Goal: Information Seeking & Learning: Find specific page/section

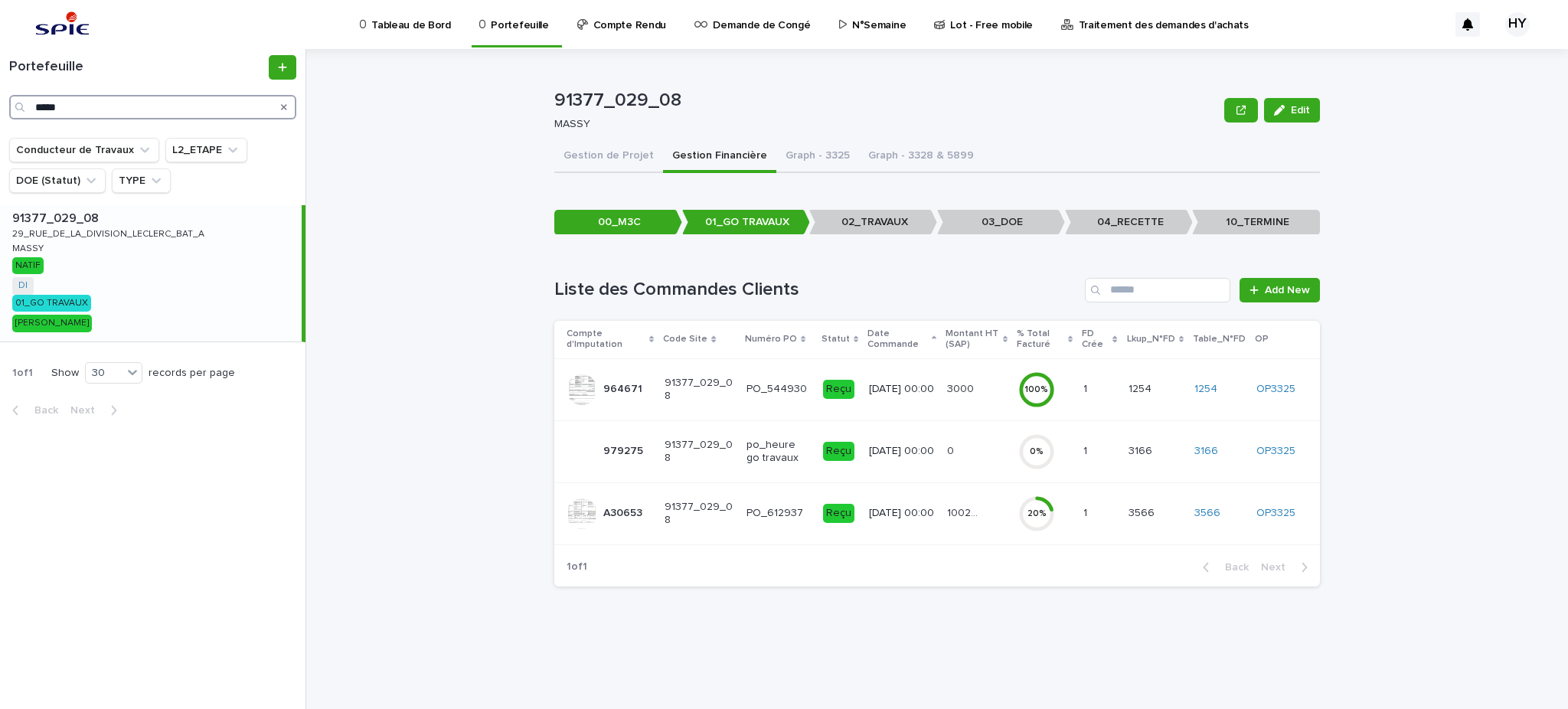
click at [128, 104] on input "*****" at bounding box center [153, 107] width 287 height 24
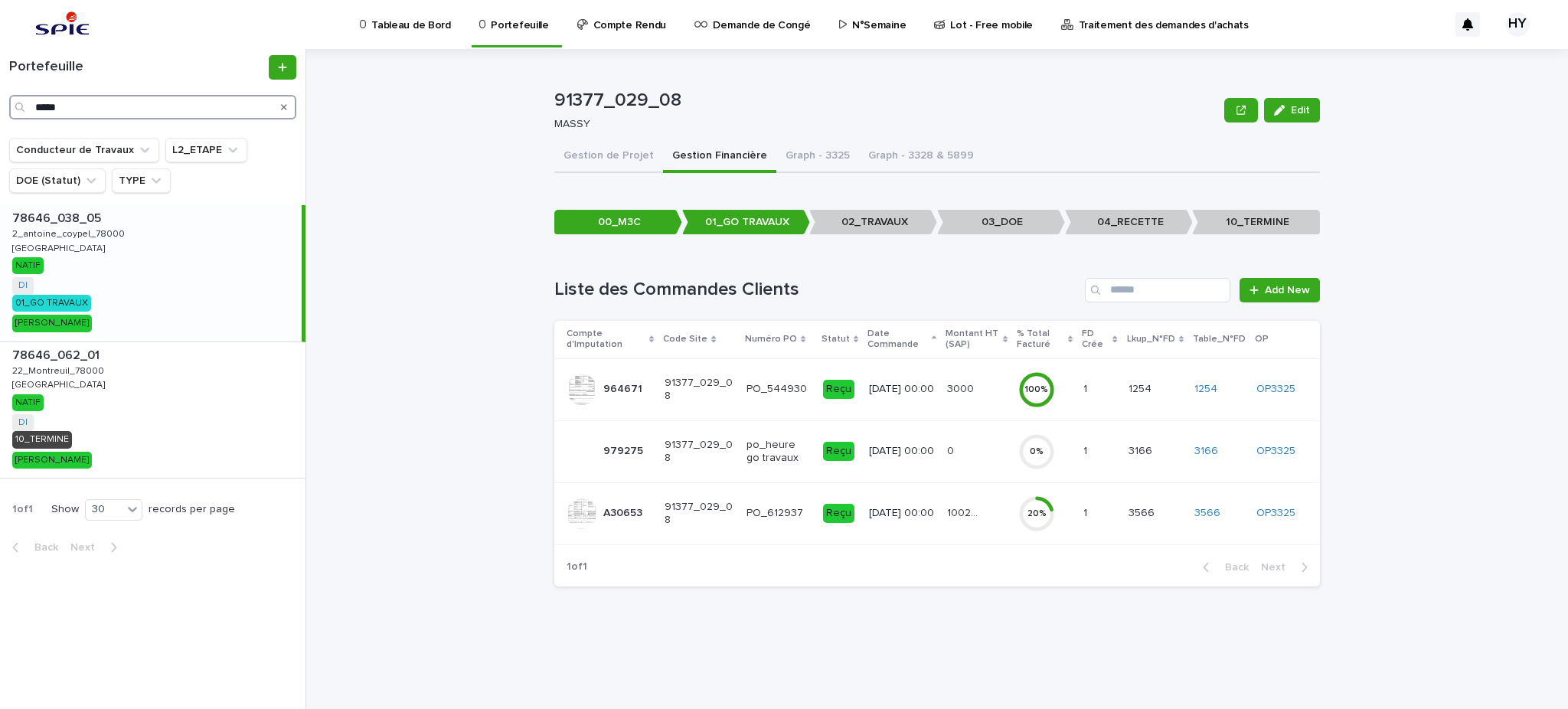
type input "*****"
click at [163, 264] on div "78646_038_05 78646_038_05 2_antoine_coypel_78000 2_antoine_coypel_78000 VERSAIL…" at bounding box center [150, 273] width 301 height 136
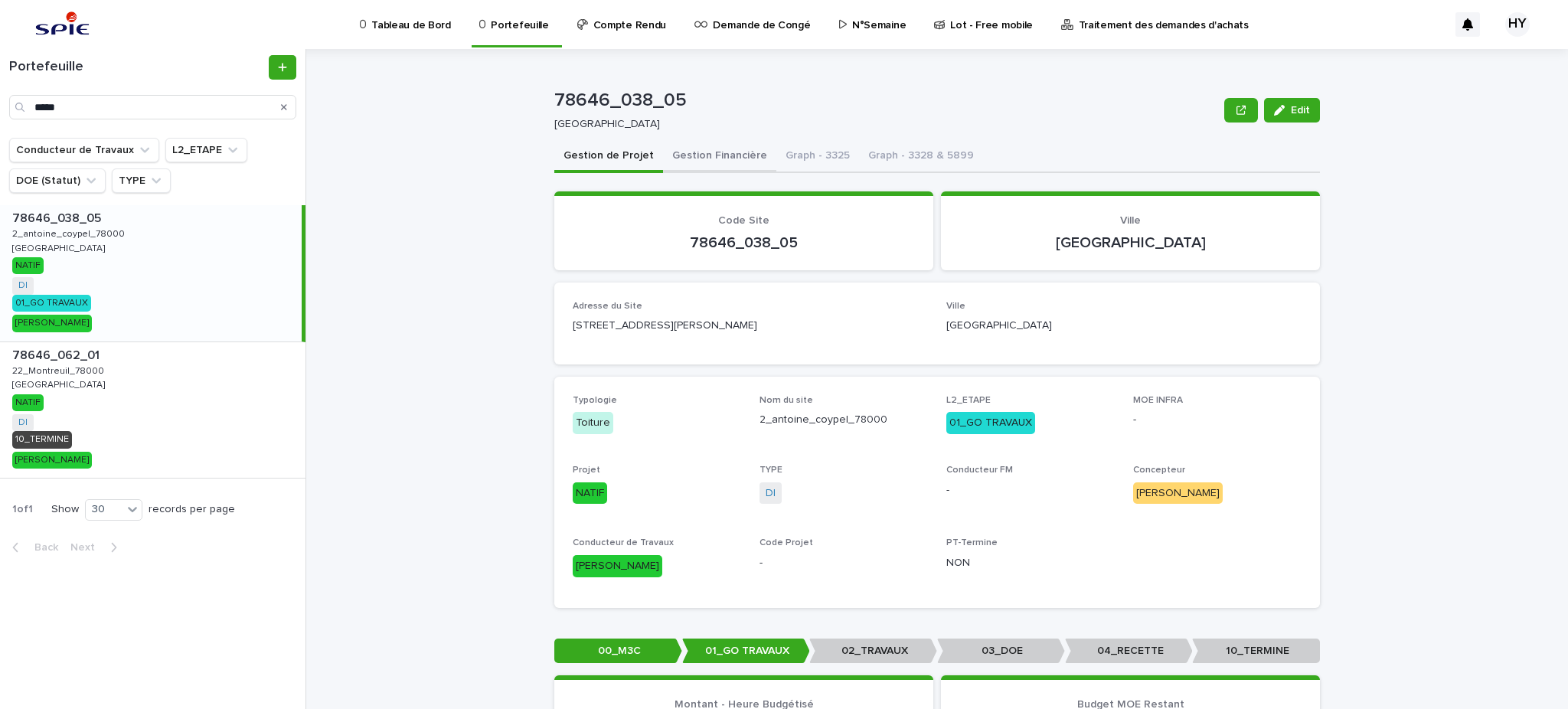
click at [691, 156] on button "Gestion Financière" at bounding box center [720, 157] width 114 height 33
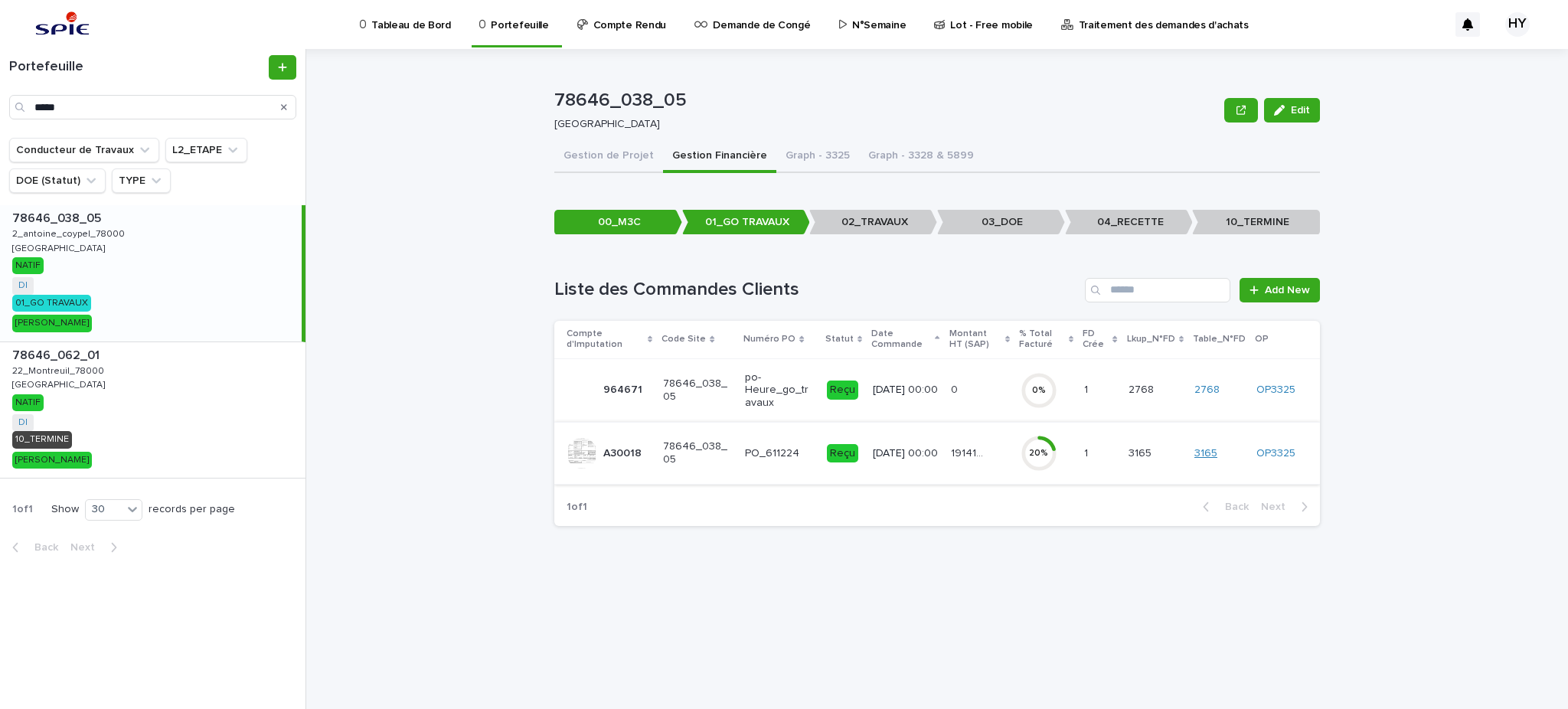
click at [1211, 449] on link "3165" at bounding box center [1206, 453] width 23 height 13
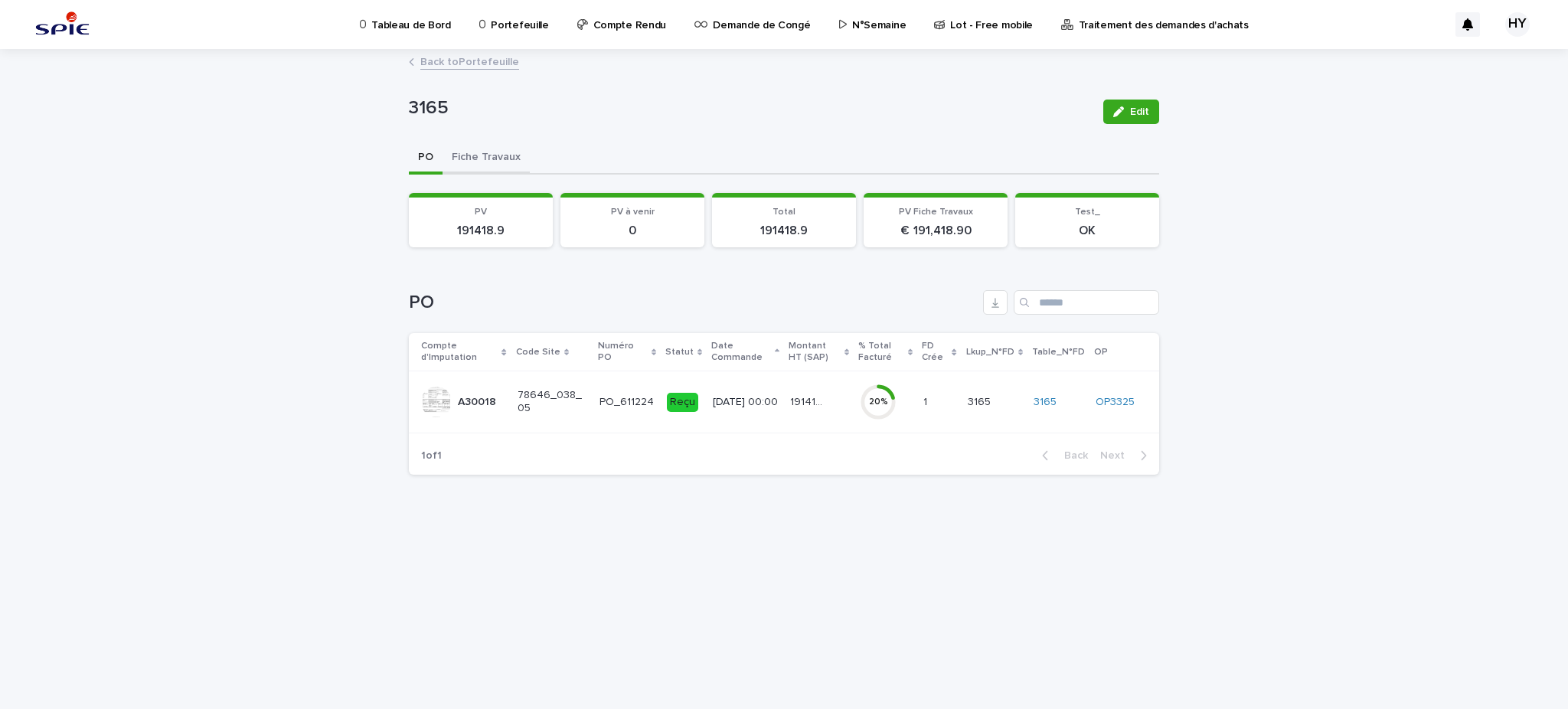
click at [511, 164] on button "Fiche Travaux" at bounding box center [486, 159] width 88 height 33
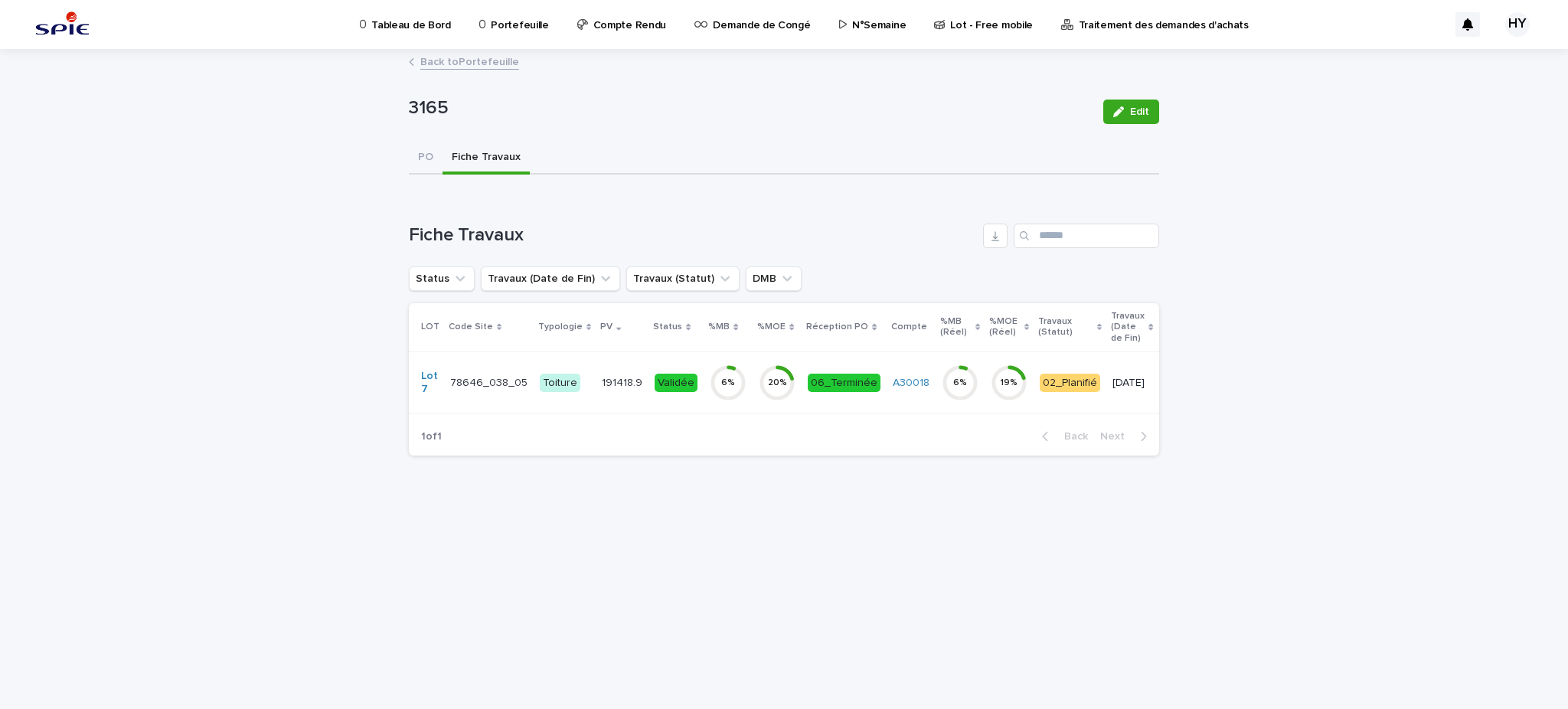
click at [710, 377] on div "6 %" at bounding box center [728, 382] width 37 height 11
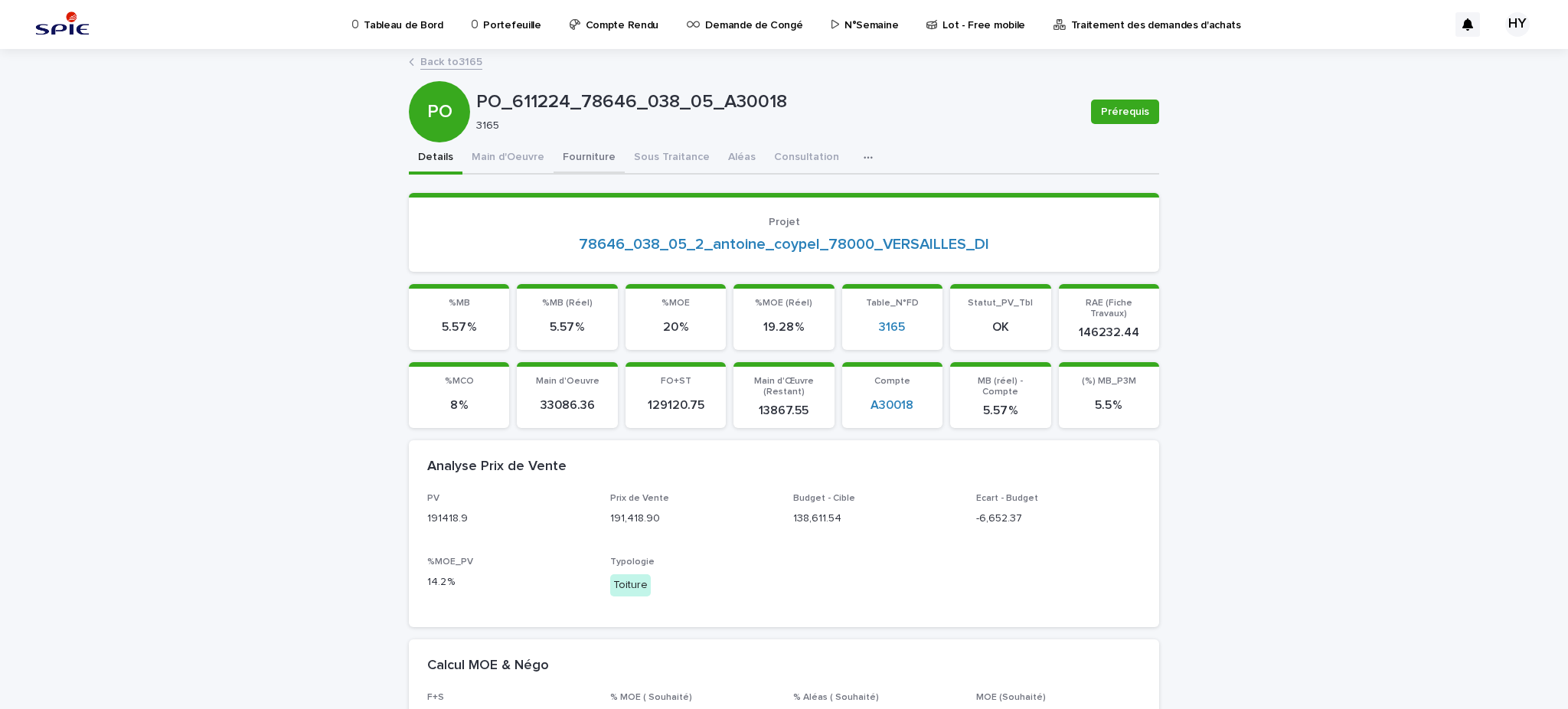
click at [584, 162] on button "Fourniture" at bounding box center [589, 159] width 71 height 33
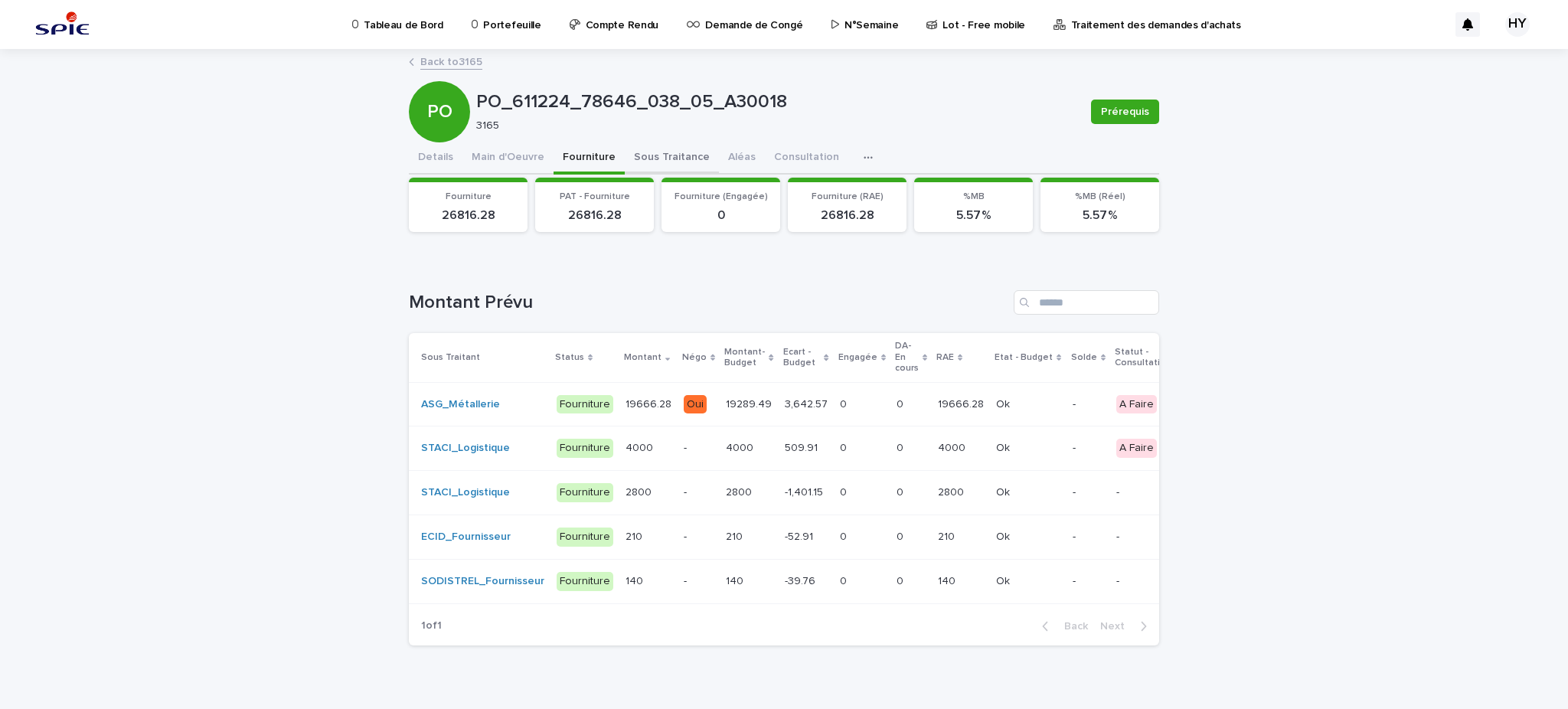
click at [631, 148] on button "Sous Traitance" at bounding box center [671, 159] width 94 height 33
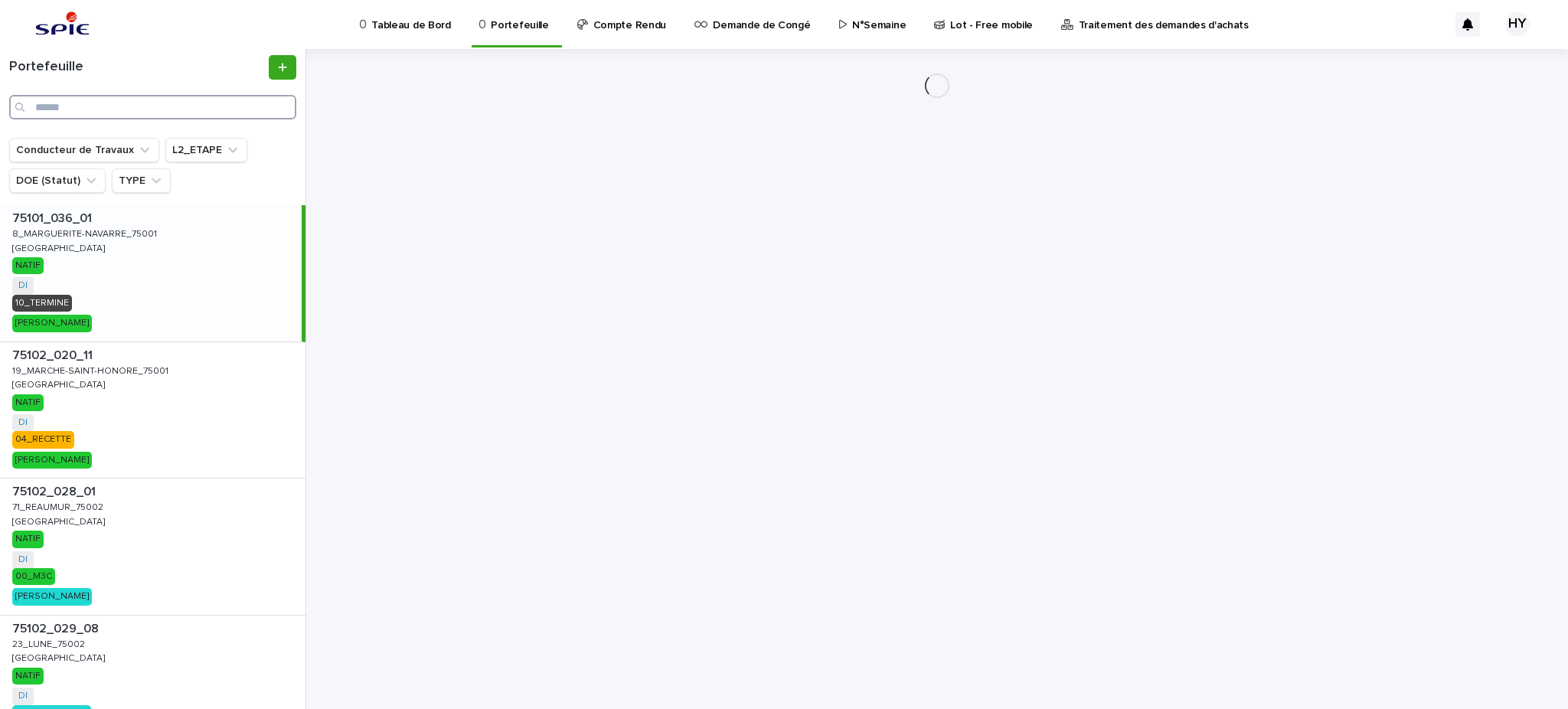
click at [124, 106] on input "Search" at bounding box center [153, 107] width 287 height 24
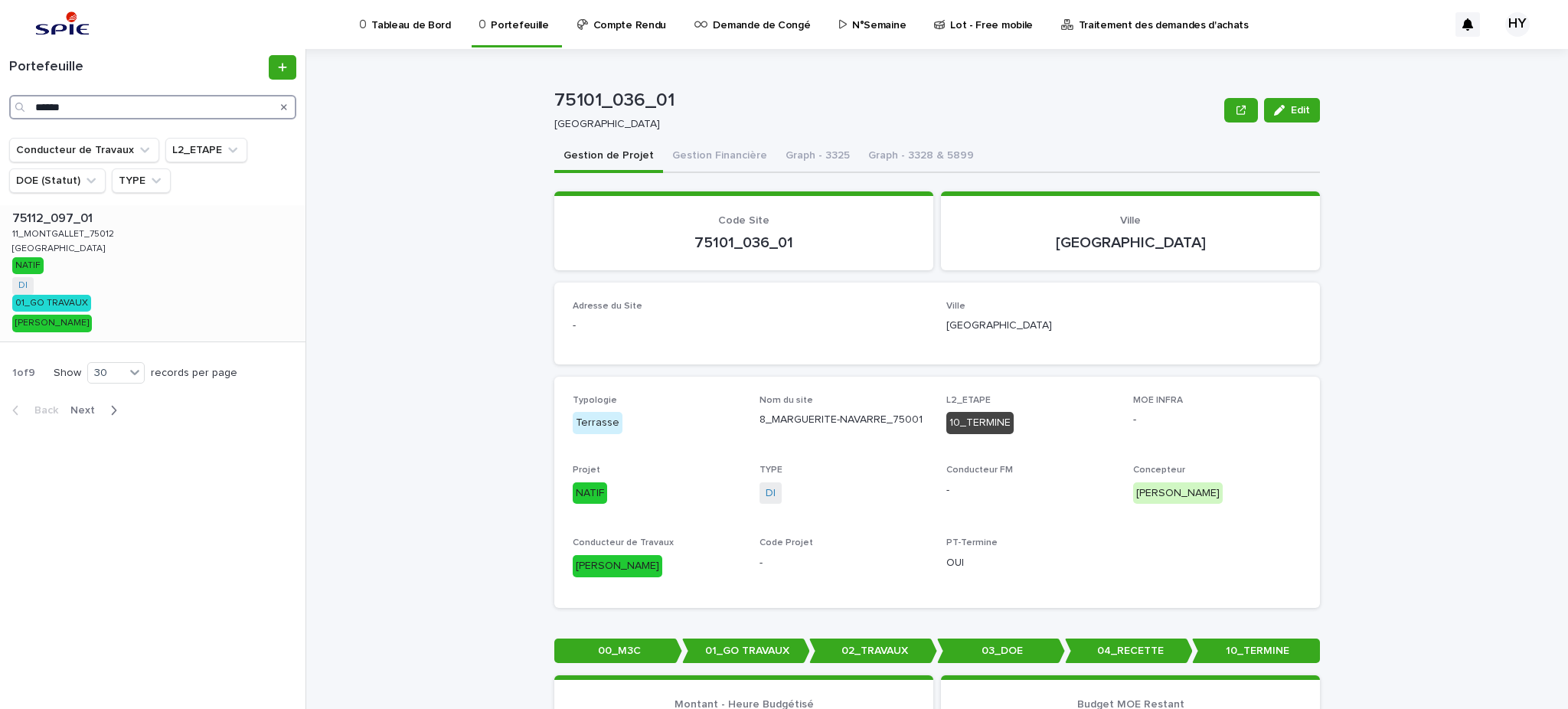
type input "******"
click at [111, 246] on div "75112_097_01 75112_097_01 [GEOGRAPHIC_DATA] NATIF DI + 0 01_GO TRAVAUX [PERSON_…" at bounding box center [153, 273] width 306 height 136
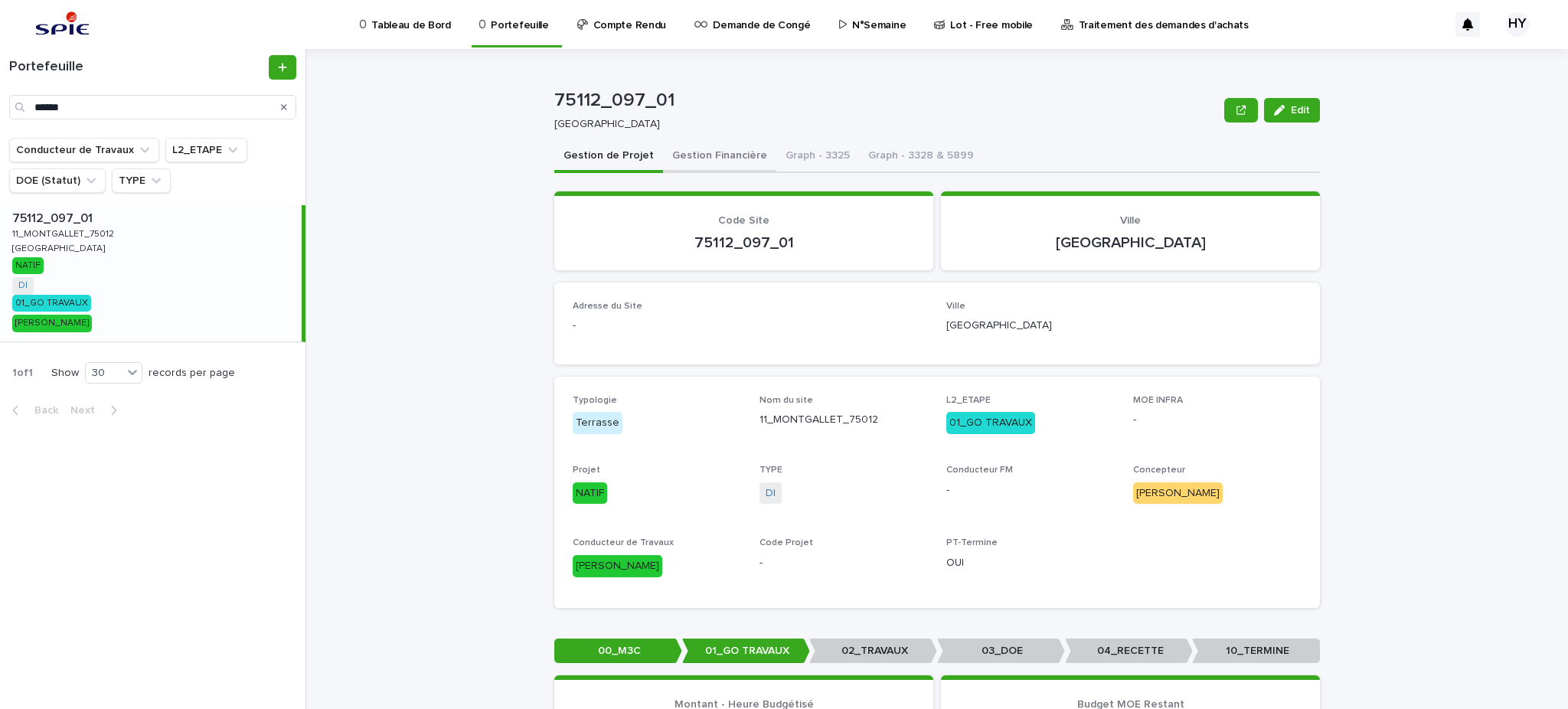
click at [708, 158] on button "Gestion Financière" at bounding box center [720, 157] width 114 height 33
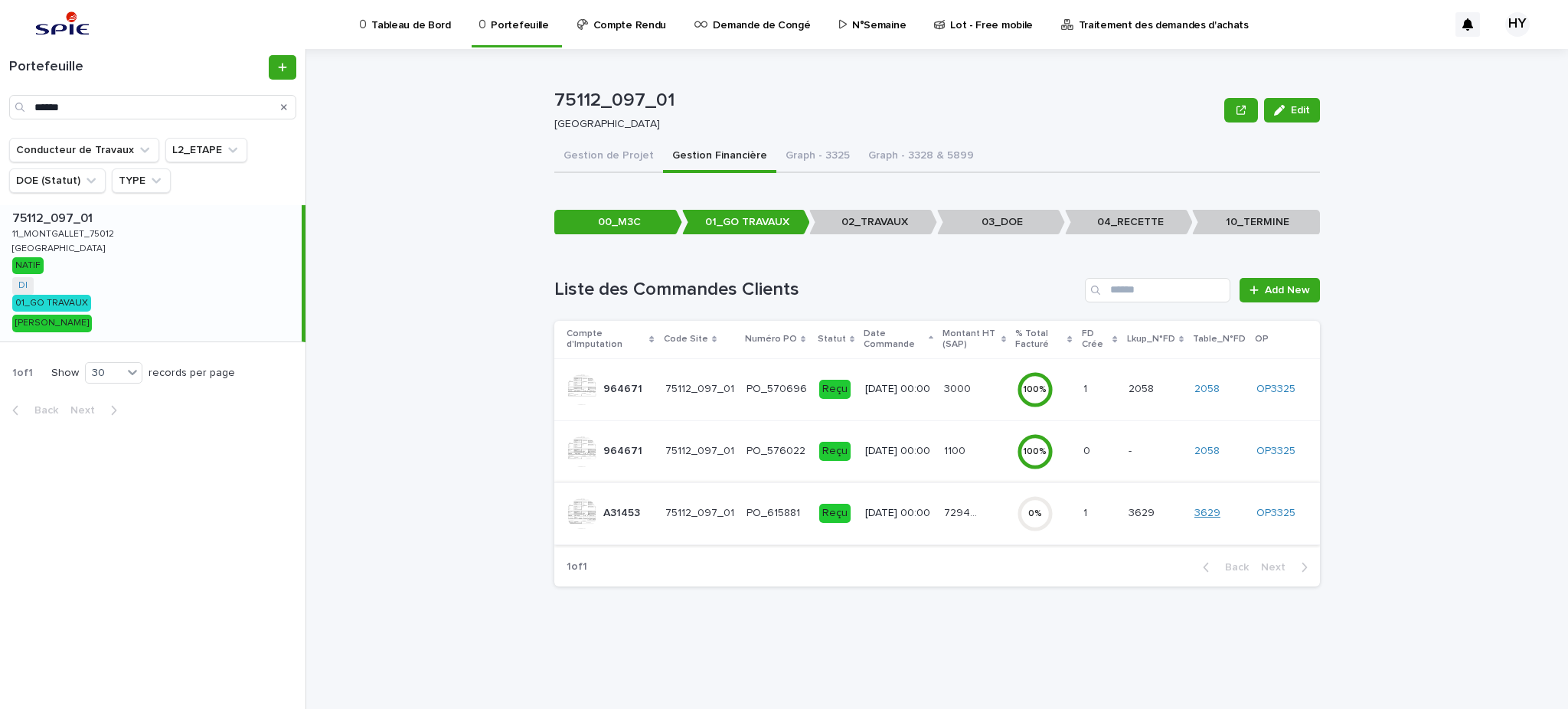
click at [1212, 510] on link "3629" at bounding box center [1206, 514] width 26 height 13
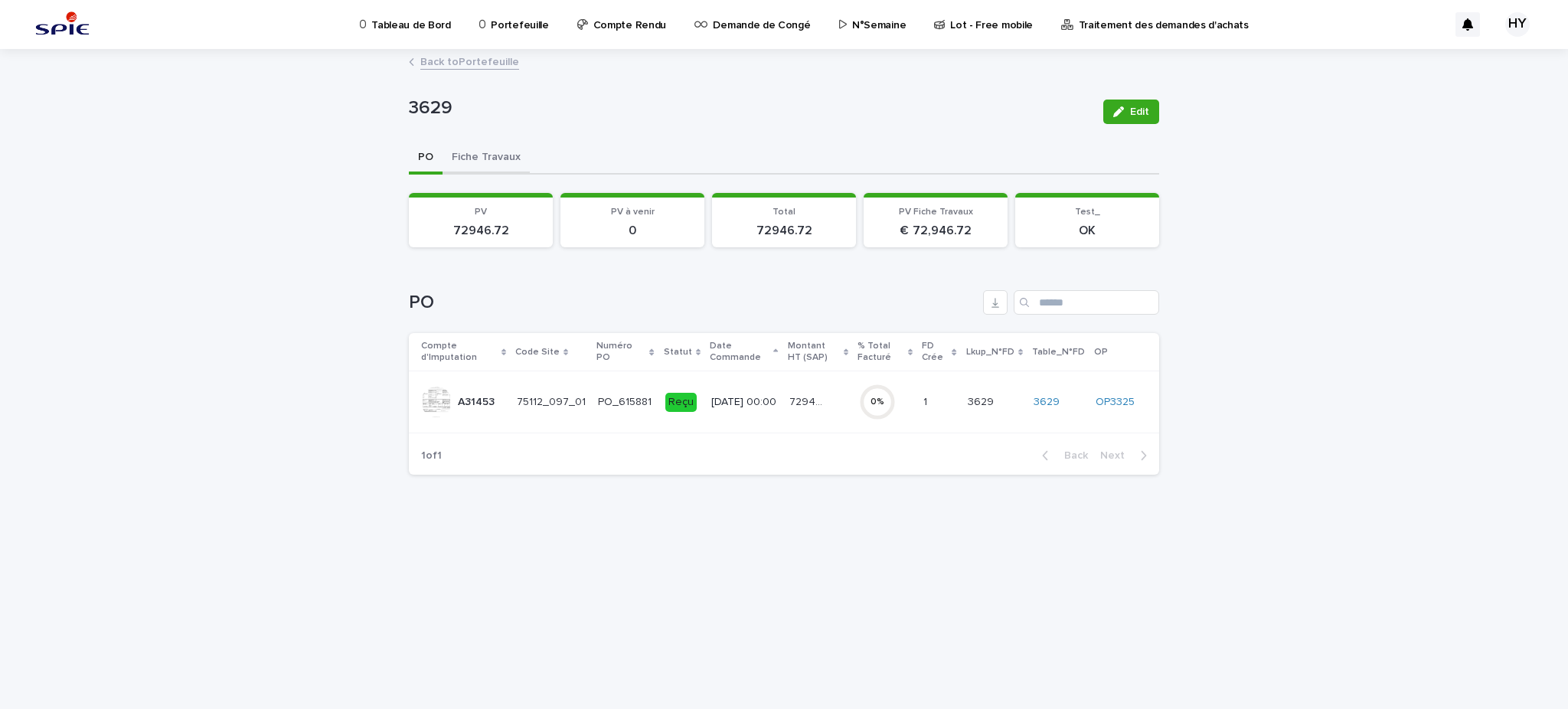
click at [503, 159] on button "Fiche Travaux" at bounding box center [486, 159] width 88 height 33
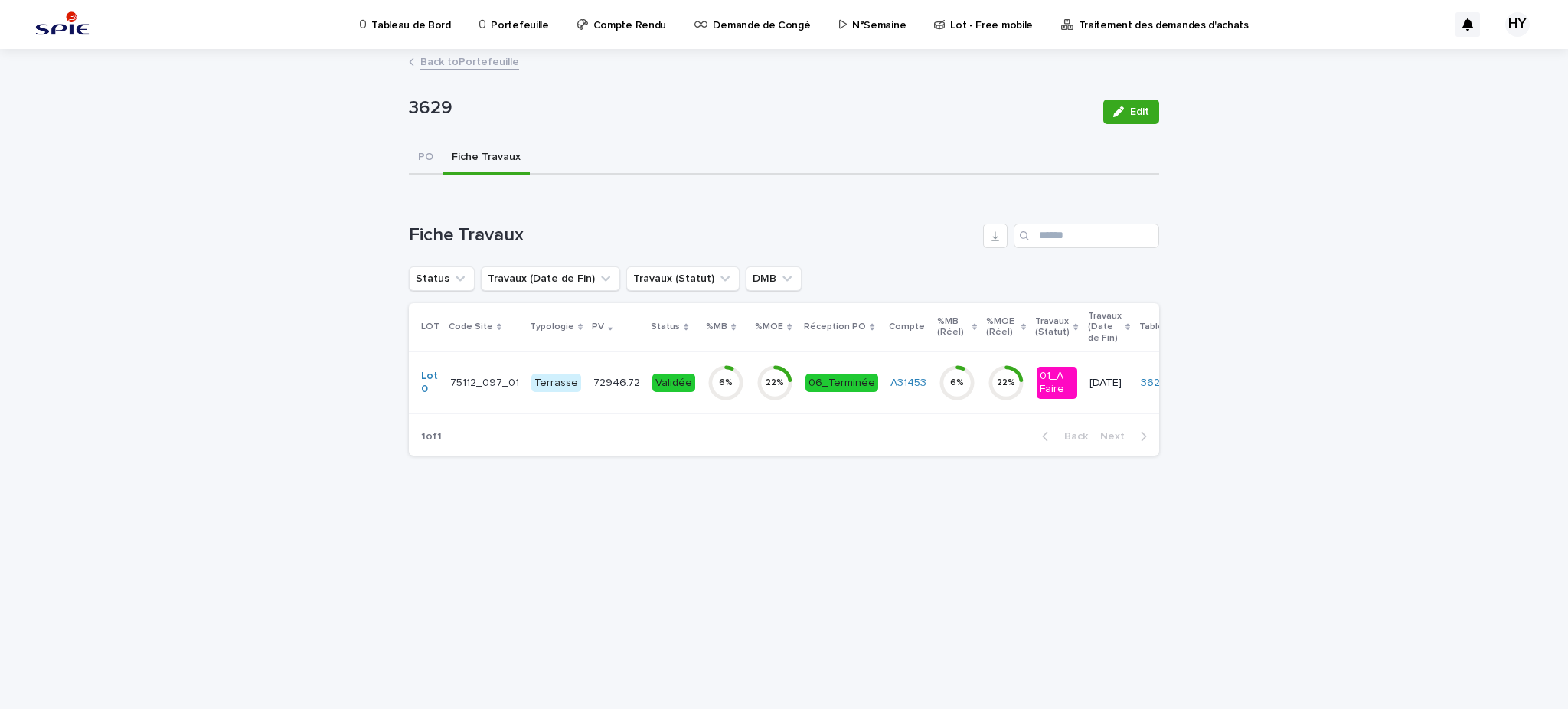
click at [594, 377] on p "72946.72" at bounding box center [619, 381] width 50 height 16
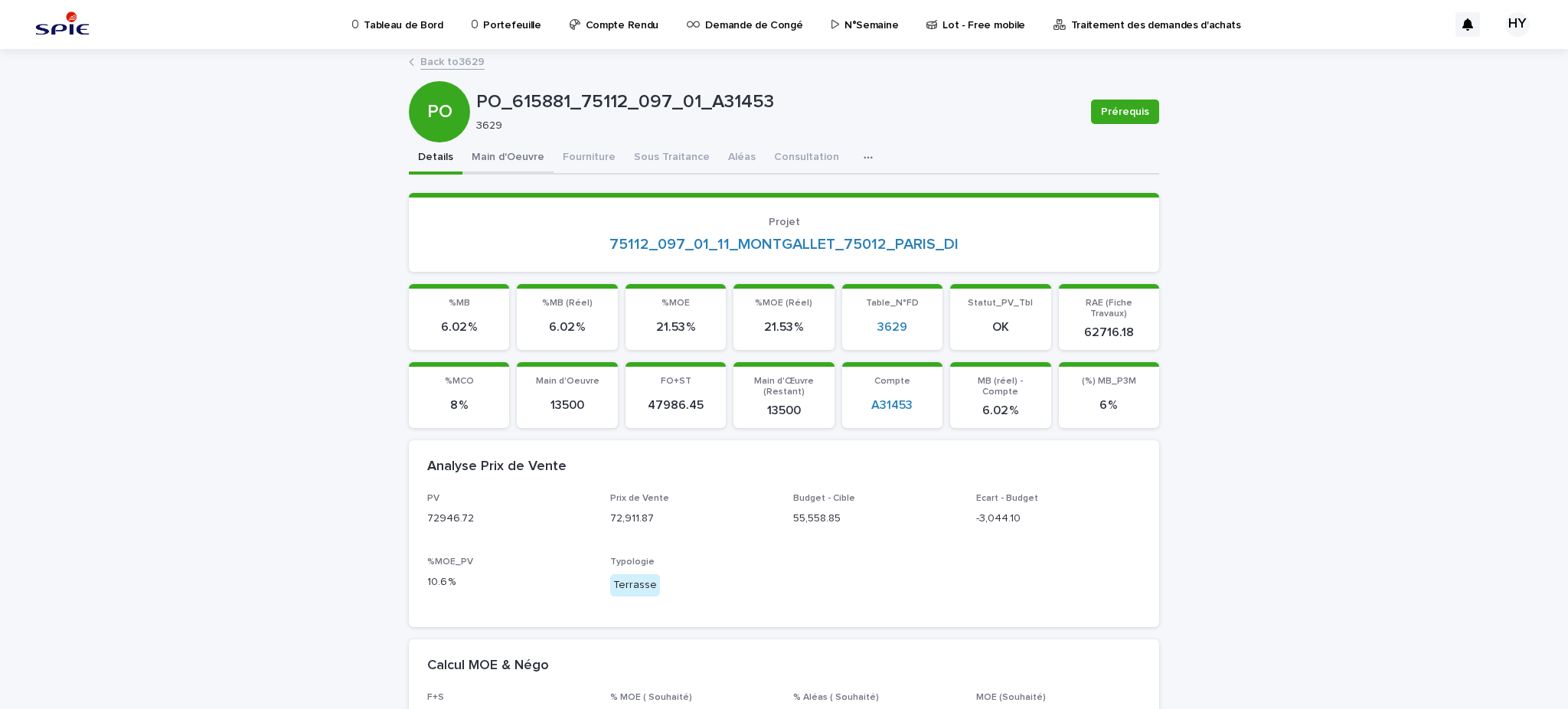
click at [495, 170] on button "Main d'Oeuvre" at bounding box center [508, 159] width 91 height 33
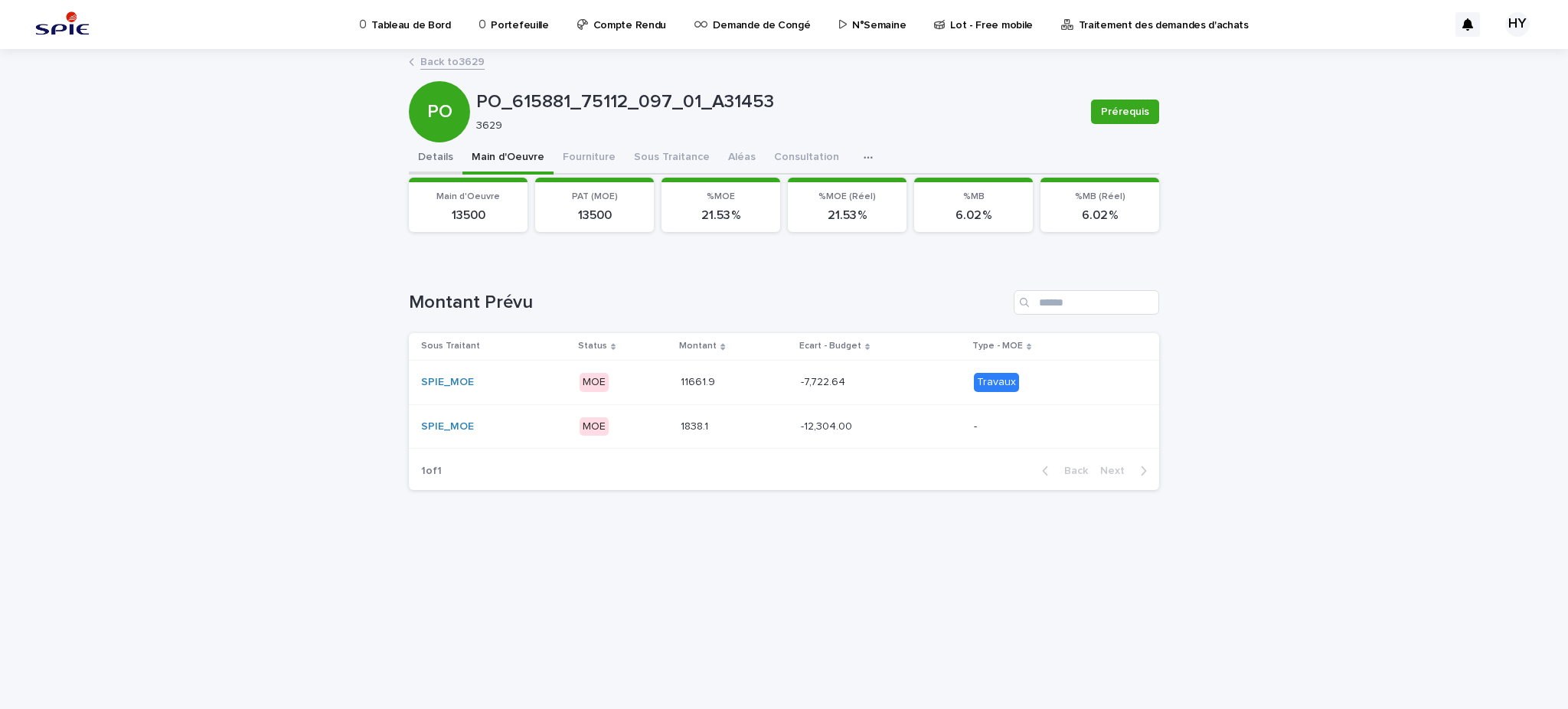
click at [415, 157] on button "Details" at bounding box center [436, 159] width 53 height 33
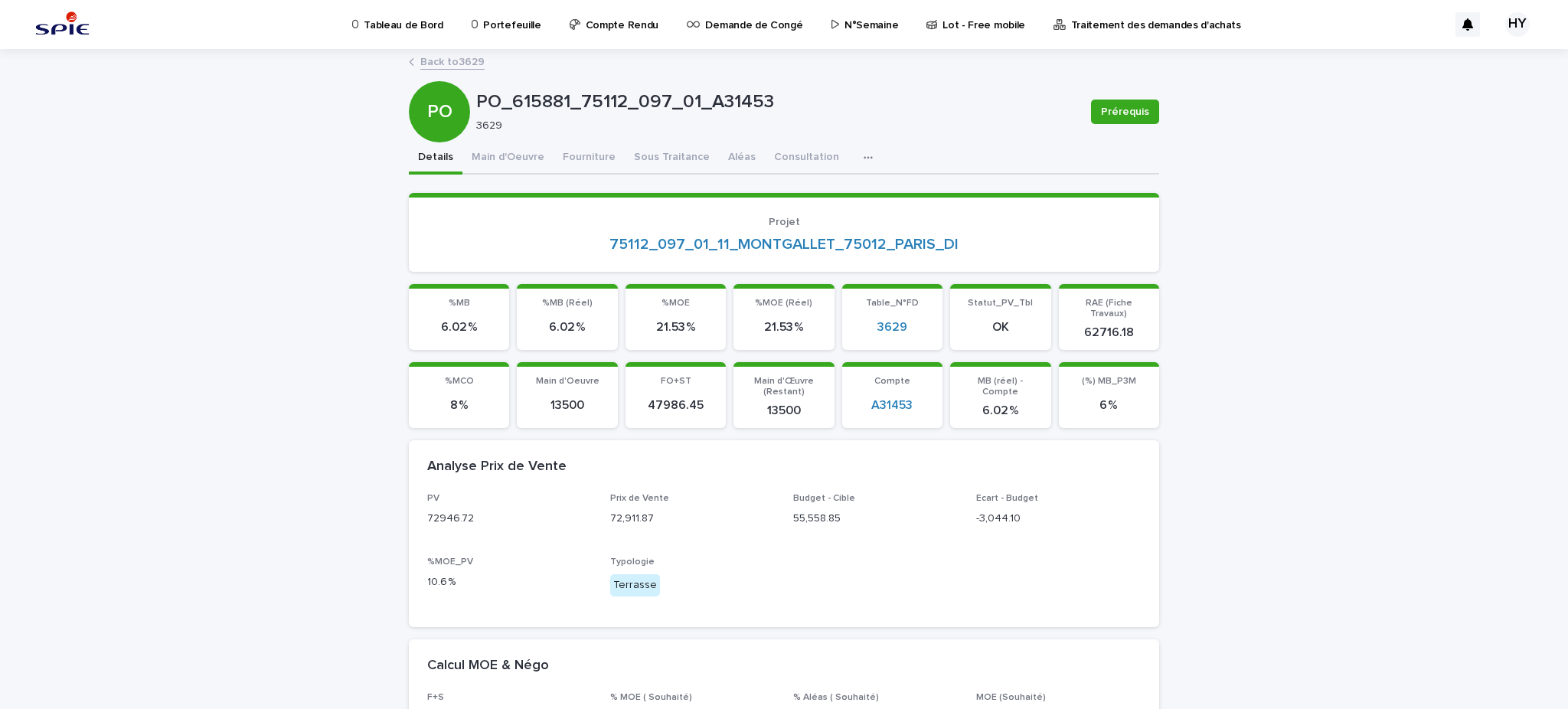
click at [452, 56] on link "Back to 3629" at bounding box center [452, 60] width 64 height 18
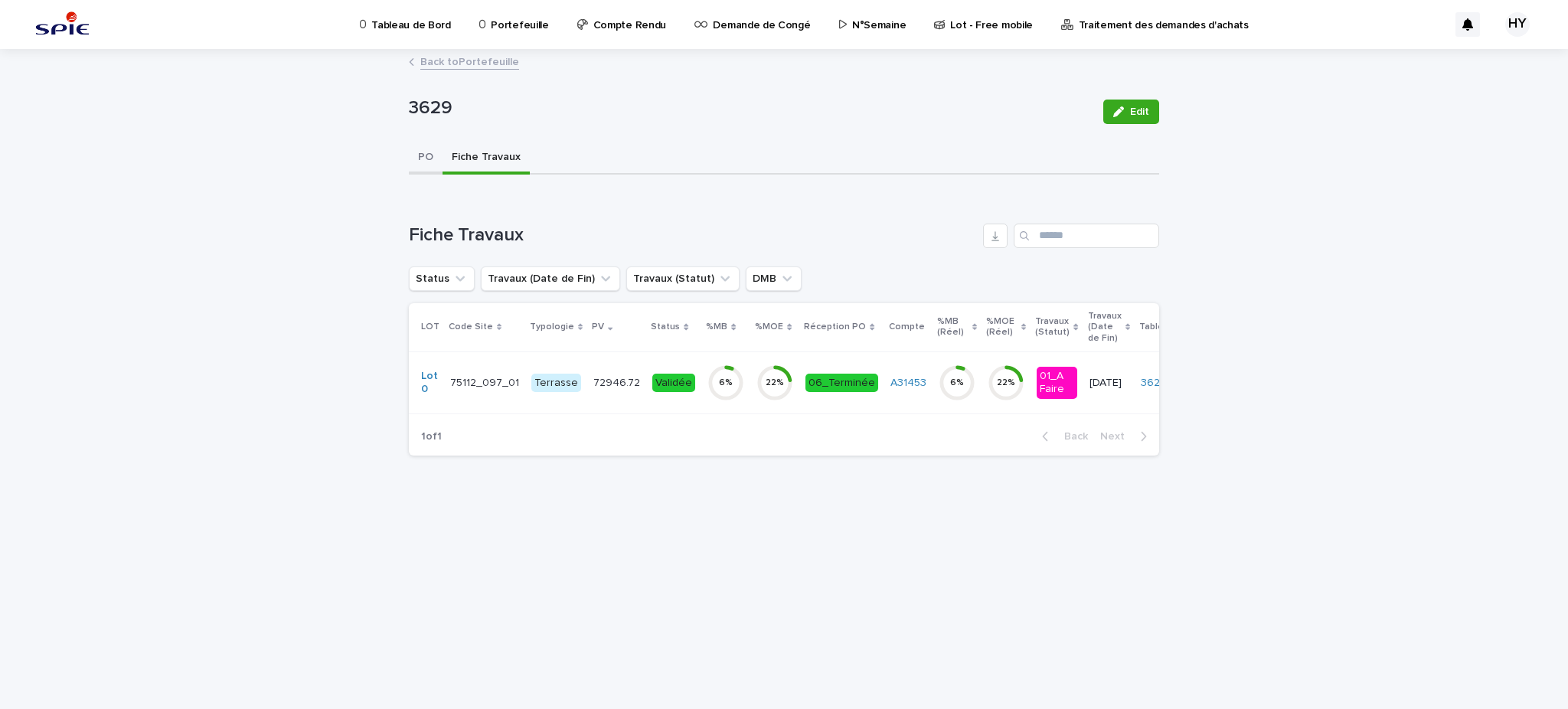
click at [422, 156] on button "PO" at bounding box center [426, 159] width 33 height 33
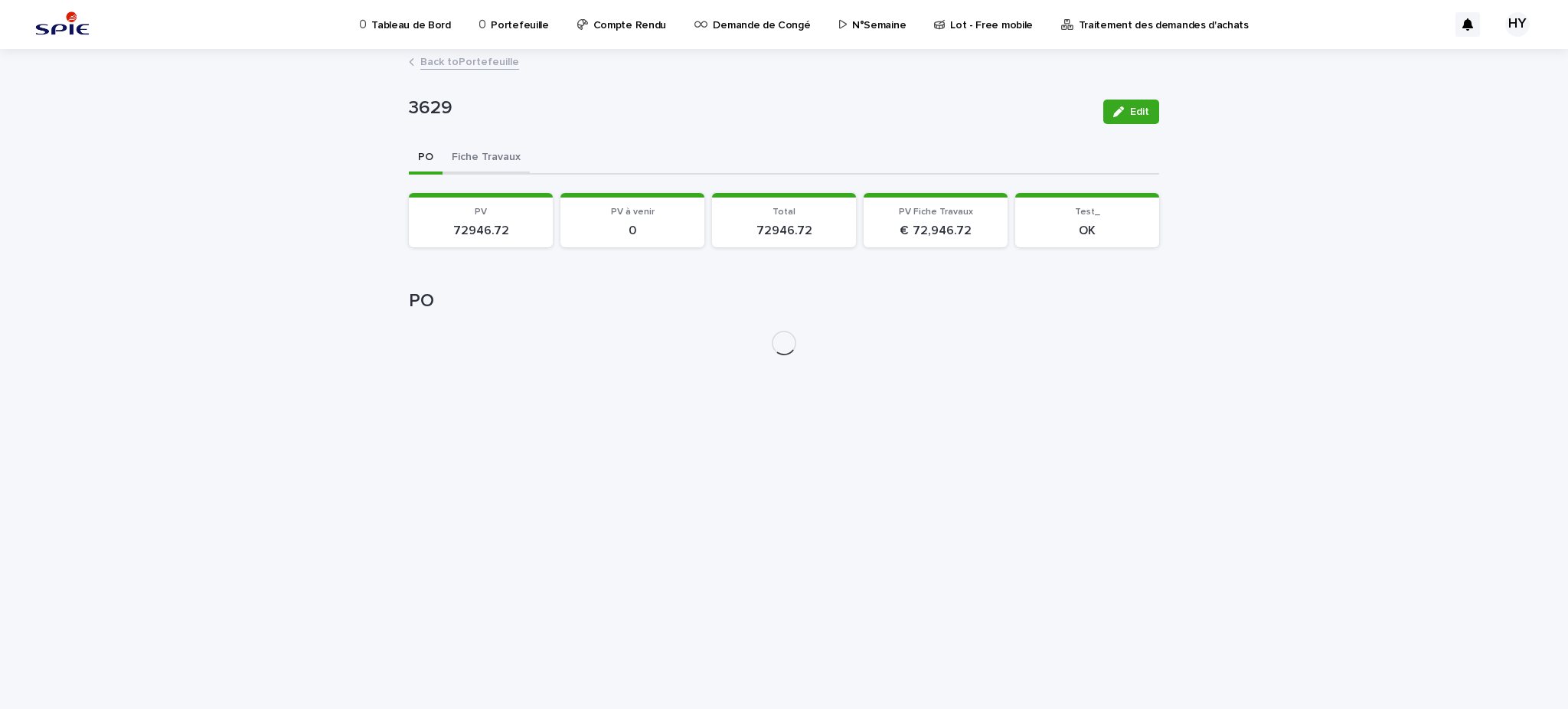
click at [468, 155] on button "Fiche Travaux" at bounding box center [486, 159] width 88 height 33
